Goal: Information Seeking & Learning: Check status

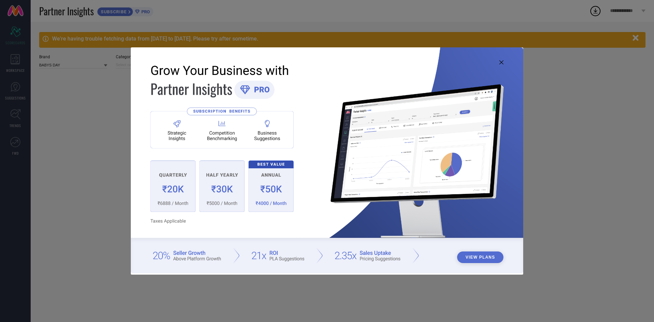
type input "All"
drag, startPoint x: 503, startPoint y: 61, endPoint x: 530, endPoint y: 81, distance: 33.8
click at [503, 61] on icon at bounding box center [501, 62] width 4 height 4
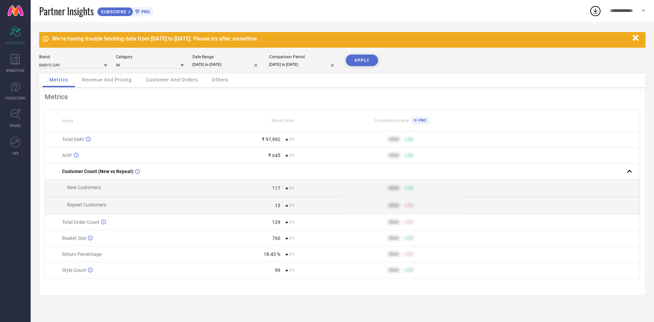
click at [214, 64] on input "[DATE] to [DATE]" at bounding box center [226, 64] width 68 height 7
select select "5"
select select "2025"
select select "6"
select select "2025"
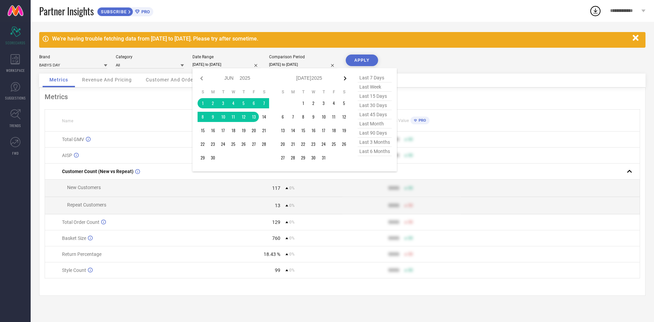
click at [348, 80] on icon at bounding box center [345, 78] width 8 height 8
select select "6"
select select "2025"
select select "7"
select select "2025"
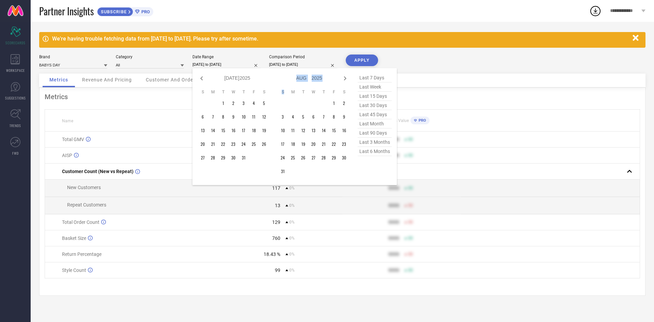
click at [348, 80] on icon at bounding box center [345, 78] width 8 height 8
select select "7"
select select "2025"
select select "8"
select select "2025"
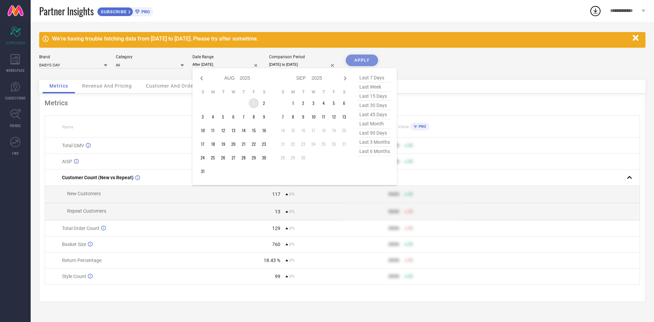
click at [253, 102] on td "1" at bounding box center [254, 103] width 10 height 10
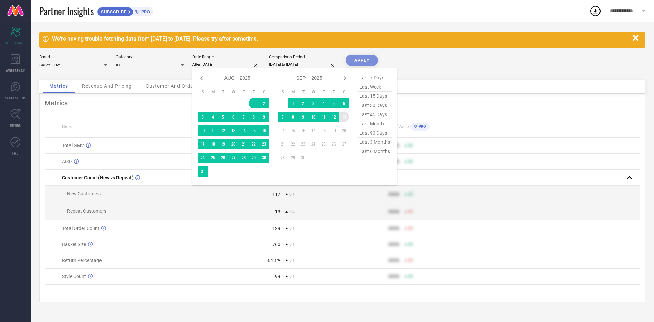
type input "[DATE] to [DATE]"
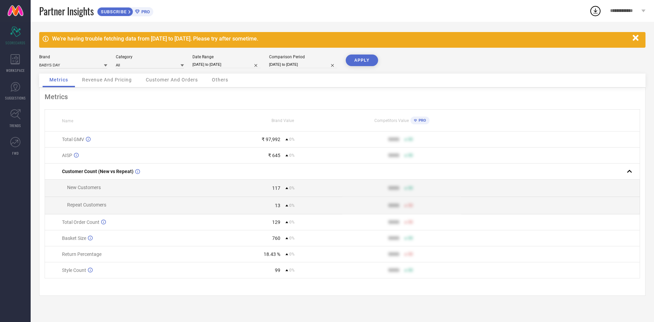
click at [365, 60] on button "APPLY" at bounding box center [362, 60] width 32 height 12
drag, startPoint x: 262, startPoint y: 142, endPoint x: 286, endPoint y: 140, distance: 23.9
click at [285, 140] on div "₹ 2.14 L 118%" at bounding box center [283, 139] width 118 height 5
click at [343, 140] on div "9999" at bounding box center [370, 139] width 57 height 5
drag, startPoint x: 262, startPoint y: 257, endPoint x: 283, endPoint y: 257, distance: 21.1
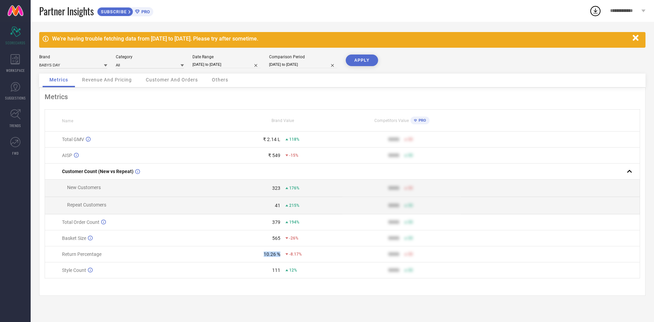
click at [283, 257] on div "10.26 % -8.17%" at bounding box center [283, 253] width 118 height 5
click at [349, 257] on div "9999" at bounding box center [370, 253] width 57 height 5
click at [124, 77] on div "Revenue And Pricing" at bounding box center [106, 81] width 63 height 14
